Goal: Task Accomplishment & Management: Use online tool/utility

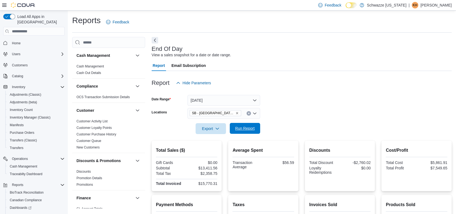
scroll to position [302, 0]
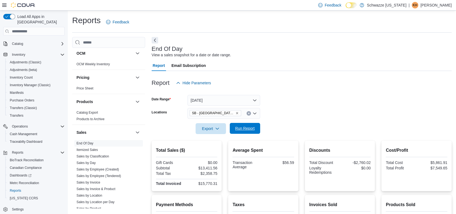
click at [247, 131] on span "Run Report" at bounding box center [245, 128] width 24 height 11
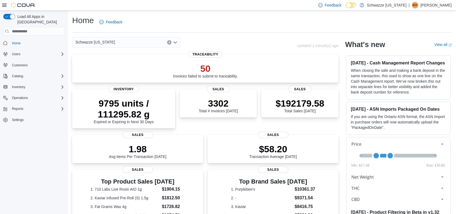
click at [121, 42] on div "Schwazze [US_STATE]" at bounding box center [126, 42] width 109 height 11
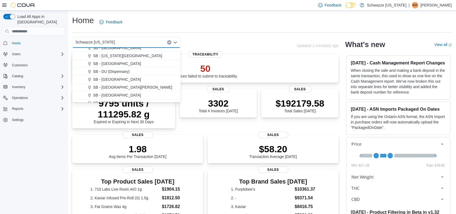
scroll to position [121, 0]
click at [113, 59] on span "SB - [GEOGRAPHIC_DATA][PERSON_NAME]" at bounding box center [132, 56] width 79 height 5
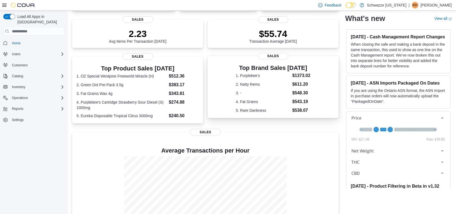
scroll to position [0, 0]
